Goal: Task Accomplishment & Management: Use online tool/utility

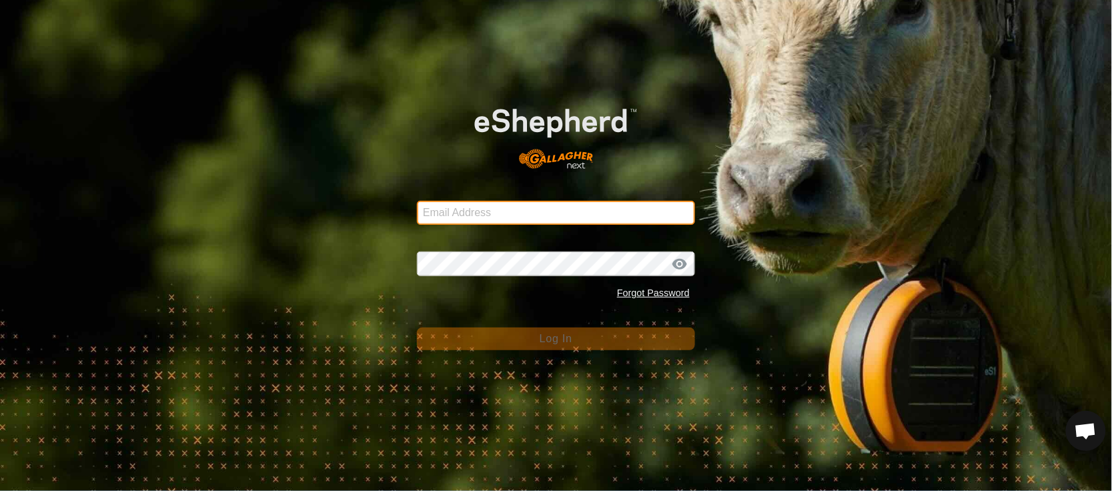
click at [513, 207] on input "Email Address" at bounding box center [556, 213] width 278 height 24
type input "[EMAIL_ADDRESS][PERSON_NAME][DOMAIN_NAME]"
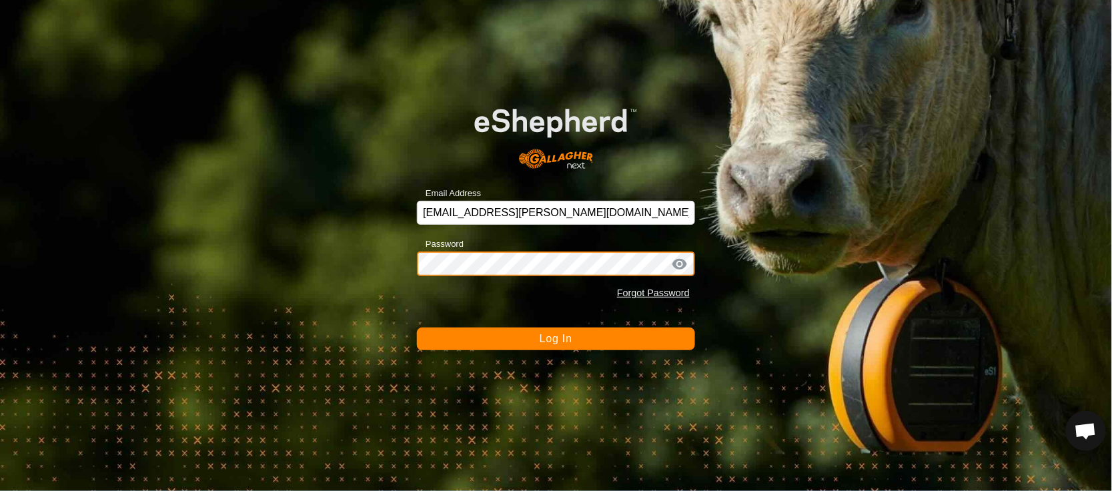
click at [417, 328] on button "Log In" at bounding box center [556, 339] width 278 height 23
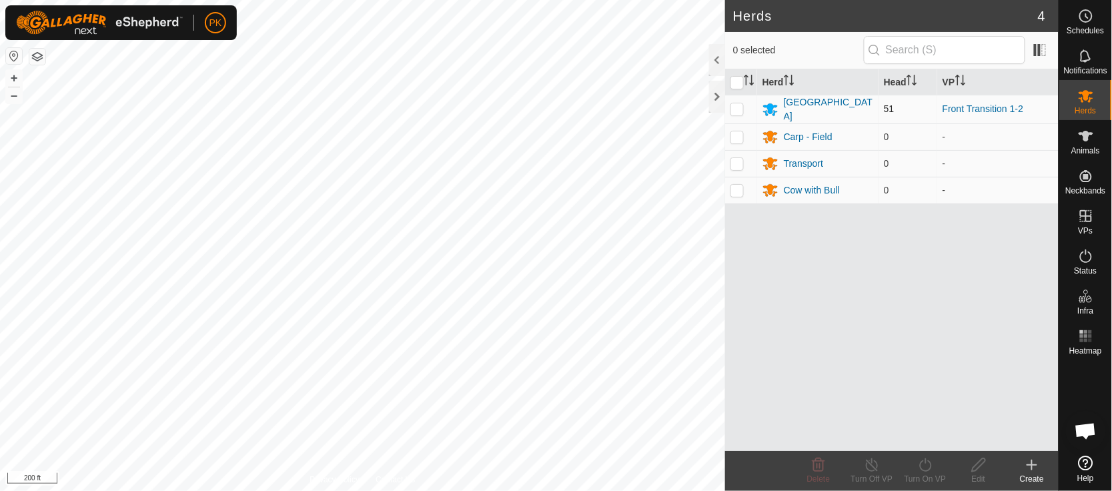
click at [739, 110] on p-checkbox at bounding box center [736, 108] width 13 height 11
checkbox input "true"
click at [925, 472] on icon at bounding box center [925, 464] width 12 height 13
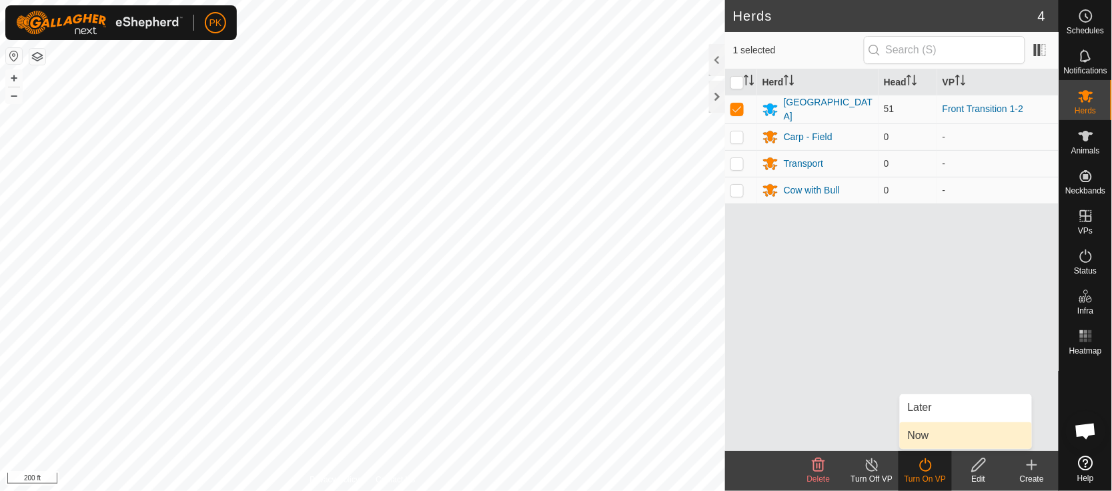
click at [921, 434] on link "Now" at bounding box center [966, 435] width 132 height 27
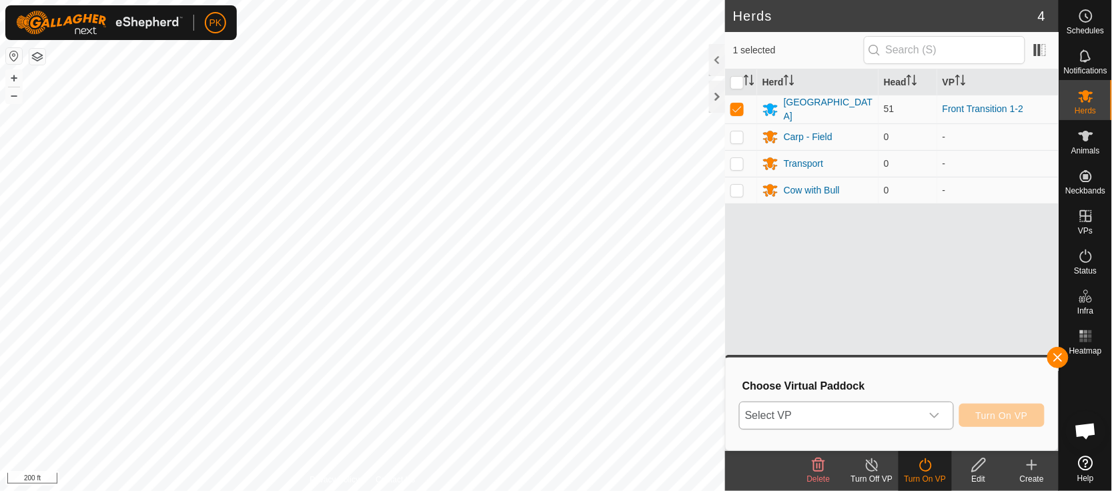
click at [939, 418] on icon "dropdown trigger" at bounding box center [934, 415] width 11 height 11
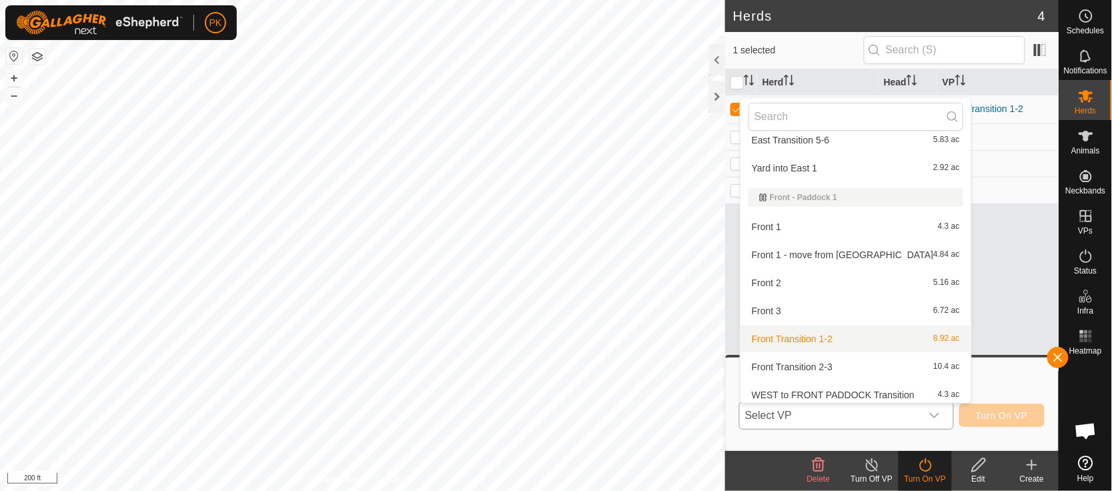
scroll to position [251, 0]
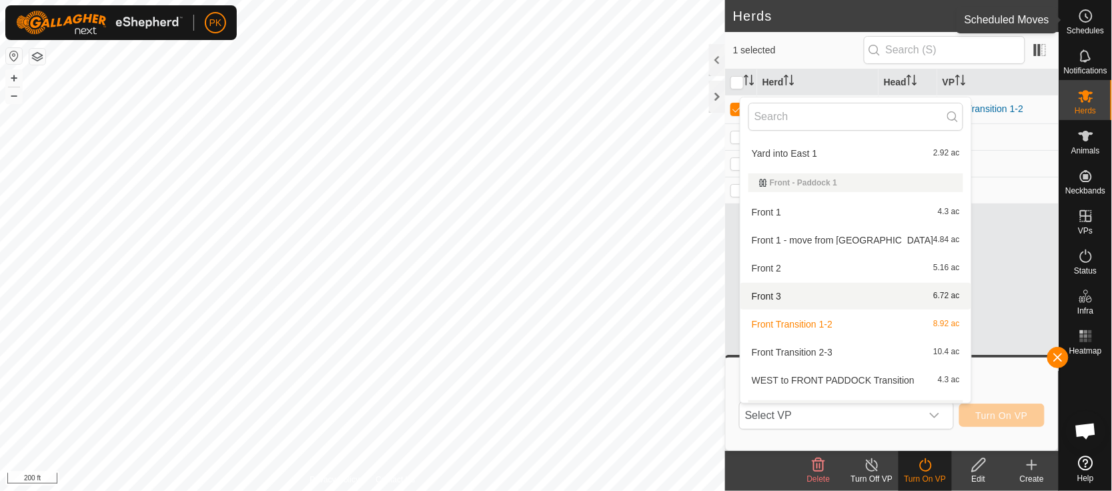
click at [1101, 14] on div "Schedules" at bounding box center [1085, 20] width 53 height 40
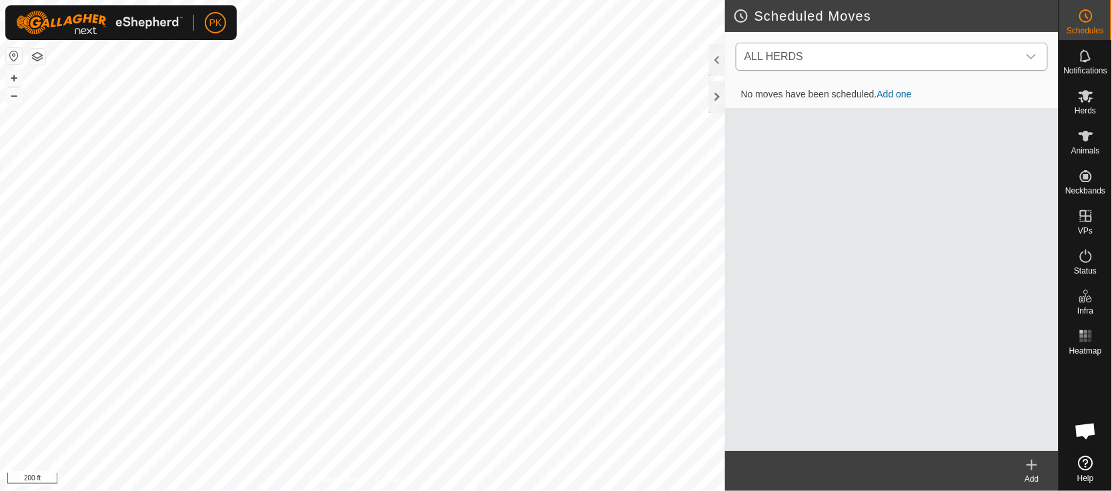
click at [1036, 51] on icon "dropdown trigger" at bounding box center [1031, 56] width 11 height 11
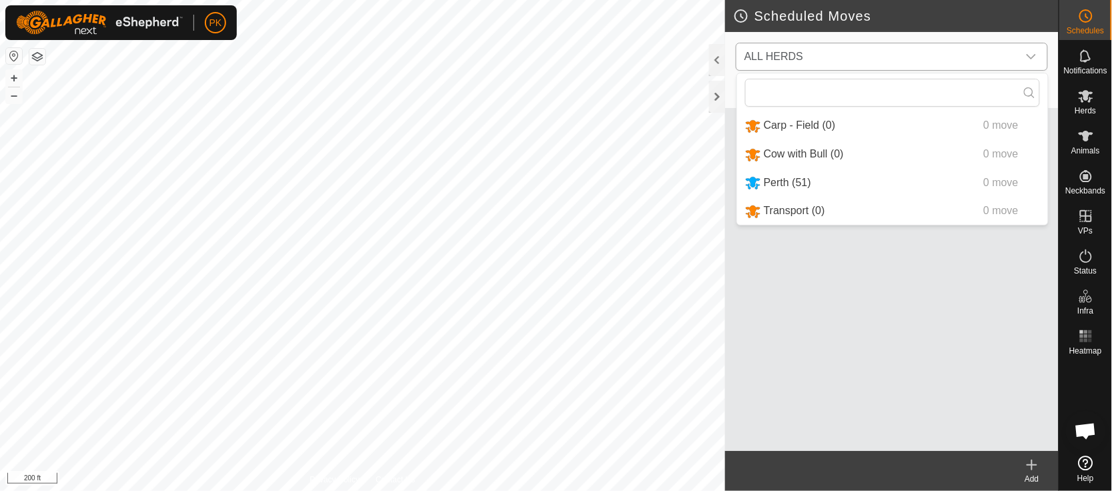
click at [879, 197] on li "Perth (51) 0 move" at bounding box center [892, 182] width 311 height 27
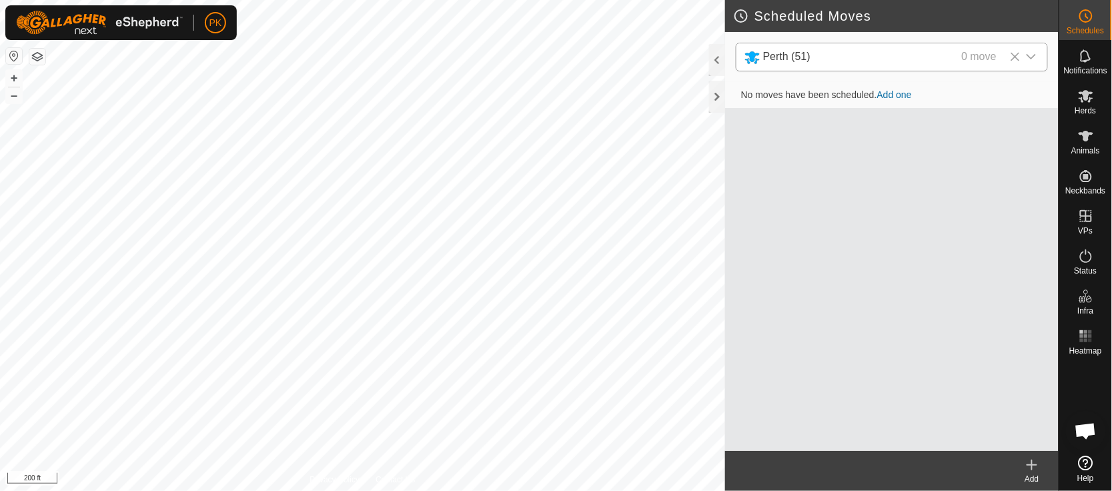
click at [898, 93] on link "Add one" at bounding box center [894, 94] width 35 height 11
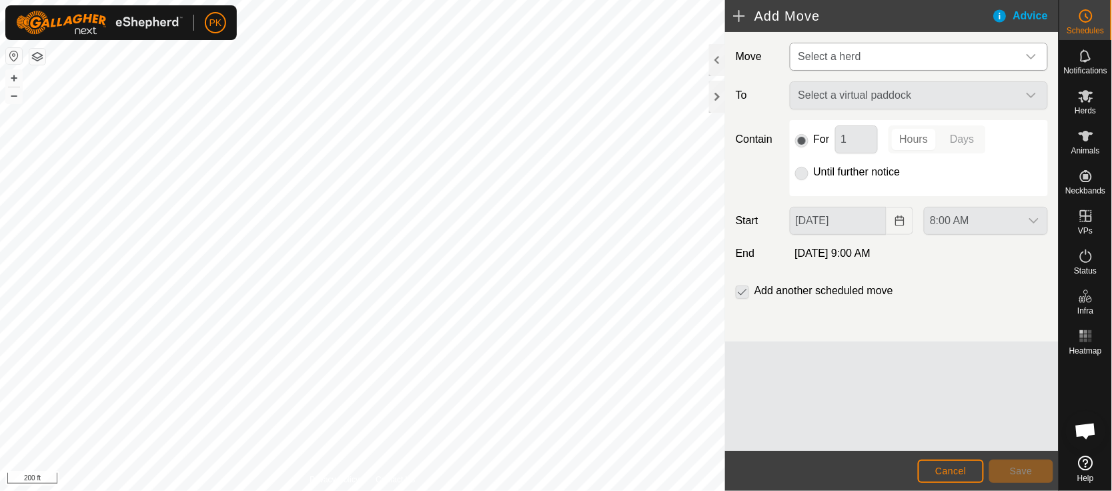
click at [889, 57] on span "Select a herd" at bounding box center [905, 56] width 225 height 27
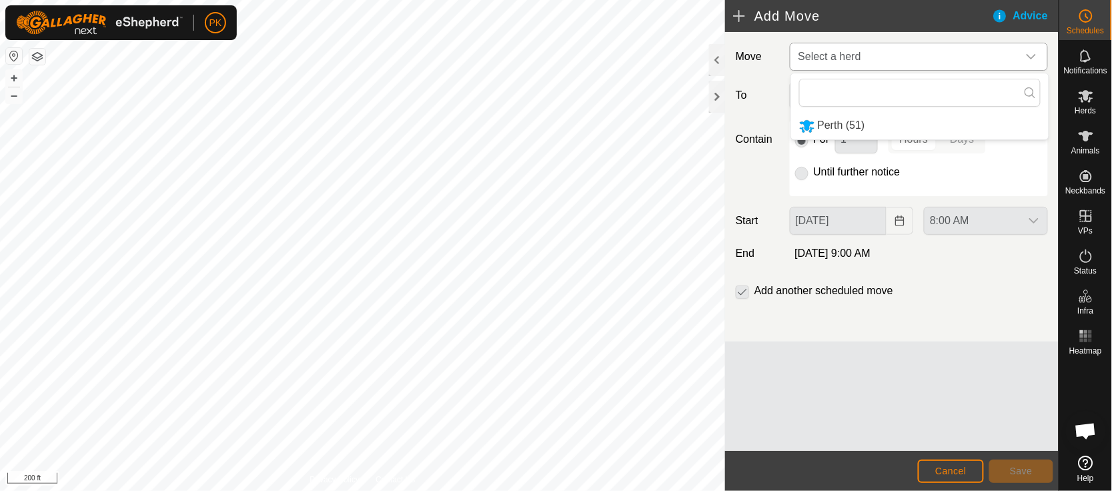
click at [845, 122] on li "Perth (51)" at bounding box center [920, 125] width 258 height 27
click at [868, 80] on div "Move [GEOGRAPHIC_DATA] (51) To Select a virtual paddock Contain For 1 Hours Day…" at bounding box center [892, 187] width 334 height 310
click at [861, 95] on span "Select a virtual paddock" at bounding box center [905, 96] width 225 height 27
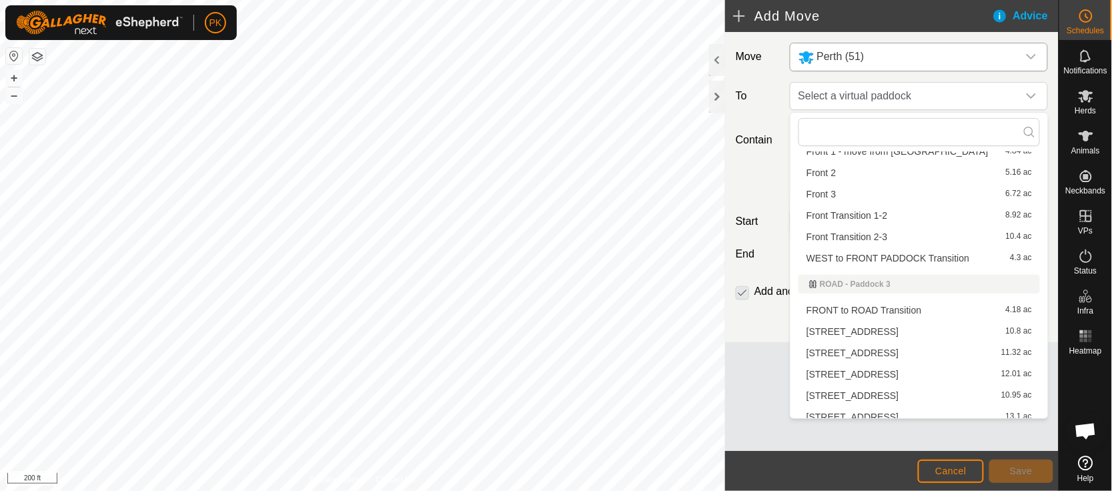
scroll to position [286, 0]
click at [861, 235] on li "Front Transition 2-3 10.4 ac" at bounding box center [919, 235] width 241 height 20
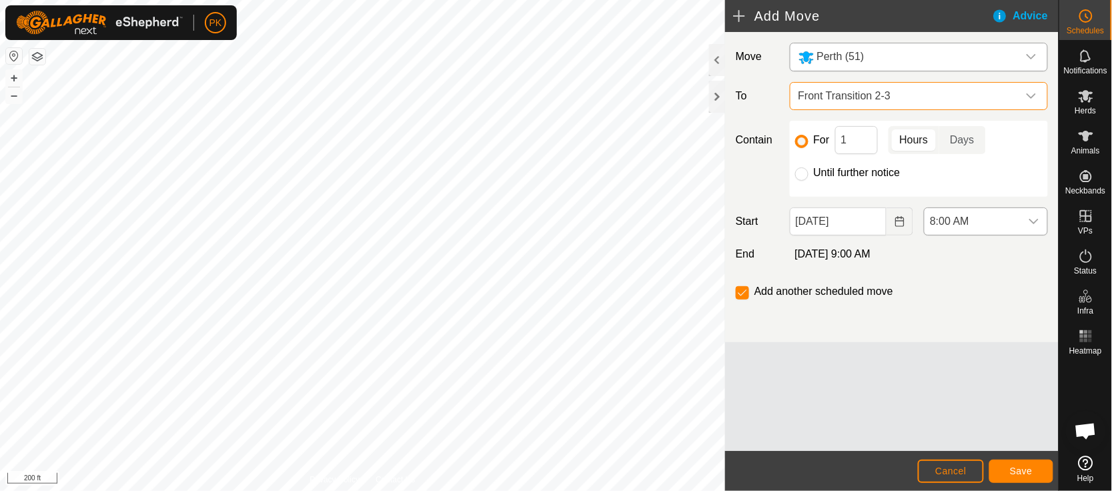
click at [1037, 221] on icon "dropdown trigger" at bounding box center [1033, 221] width 9 height 5
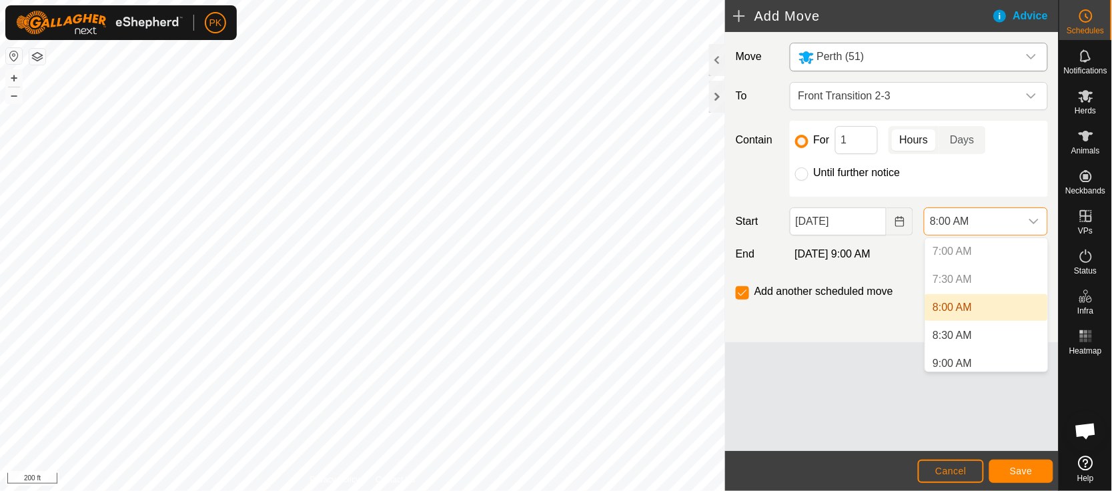
scroll to position [408, 0]
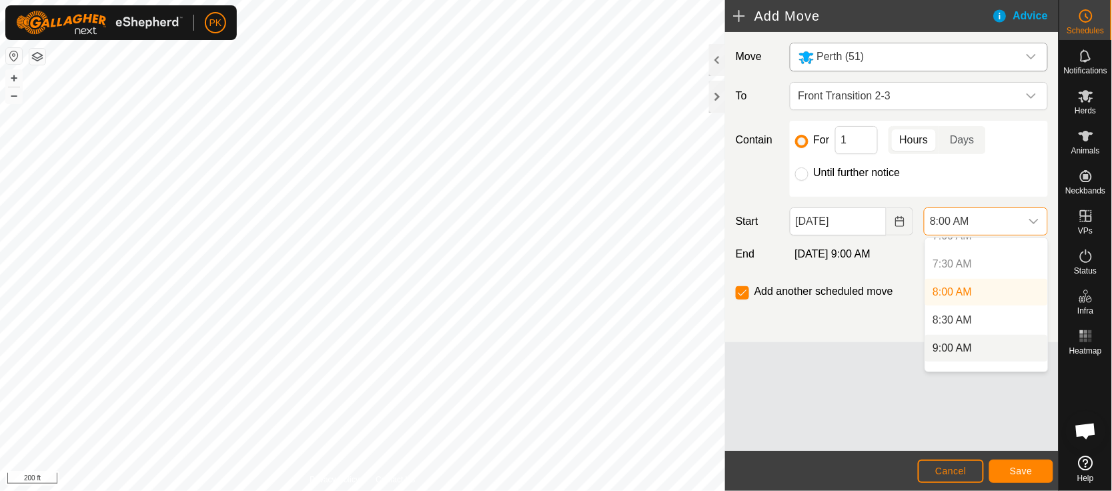
click at [1001, 345] on li "9:00 AM" at bounding box center [986, 348] width 123 height 27
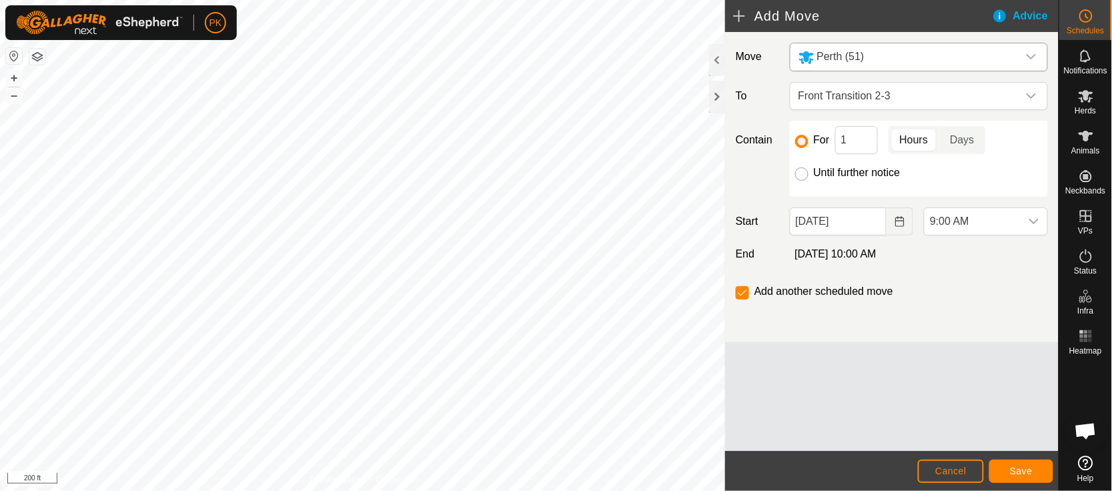
click at [802, 176] on input "Until further notice" at bounding box center [801, 173] width 13 height 13
radio input "true"
checkbox input "false"
click at [1013, 466] on span "Save" at bounding box center [1021, 471] width 23 height 11
